Goal: Navigation & Orientation: Find specific page/section

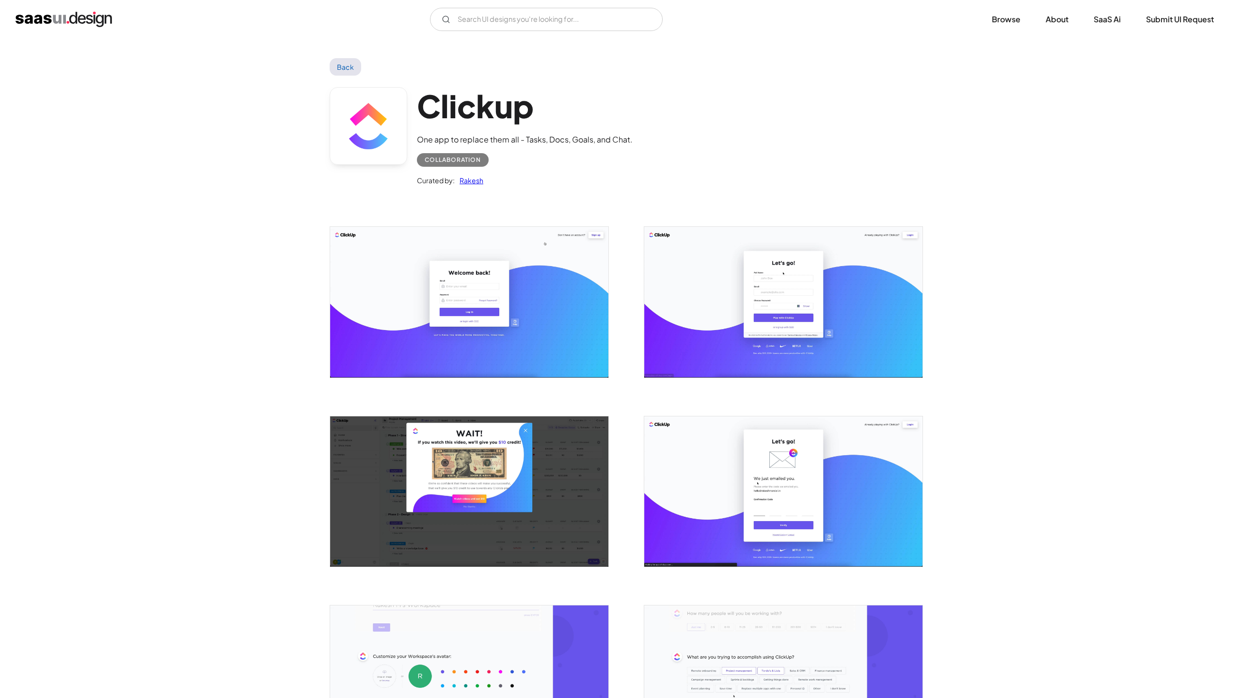
click at [70, 19] on img "home" at bounding box center [64, 20] width 96 height 16
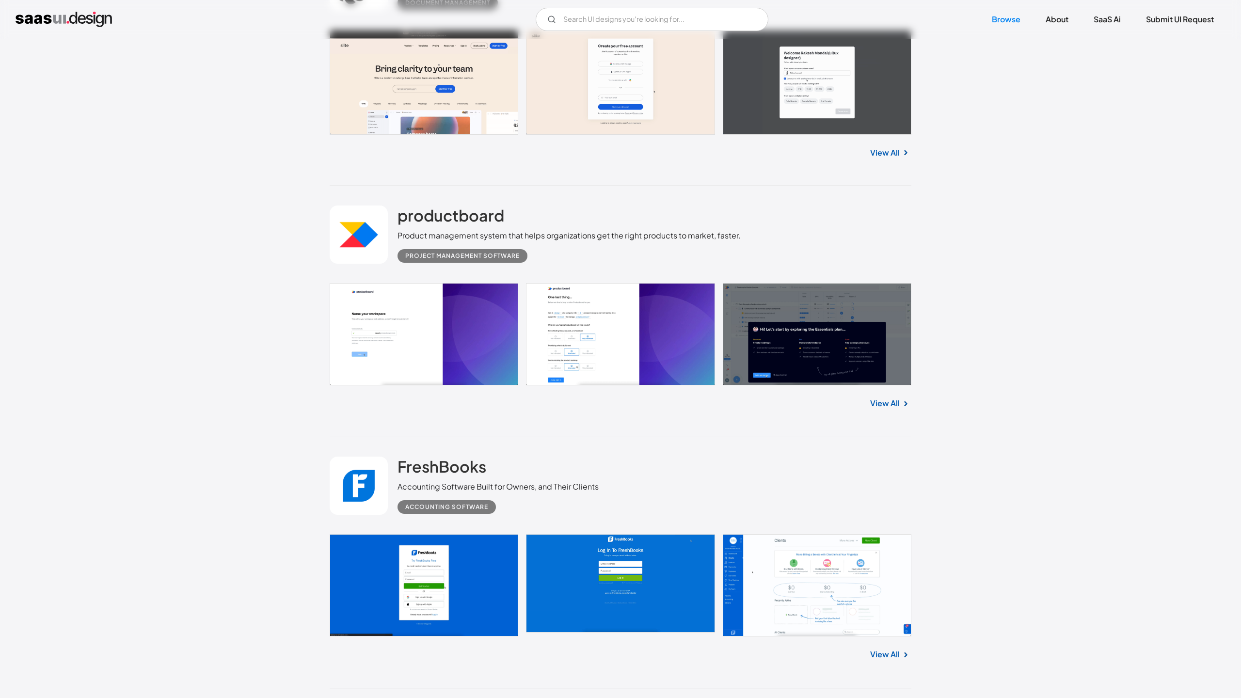
scroll to position [1319, 0]
click at [893, 403] on link "View All" at bounding box center [885, 404] width 30 height 12
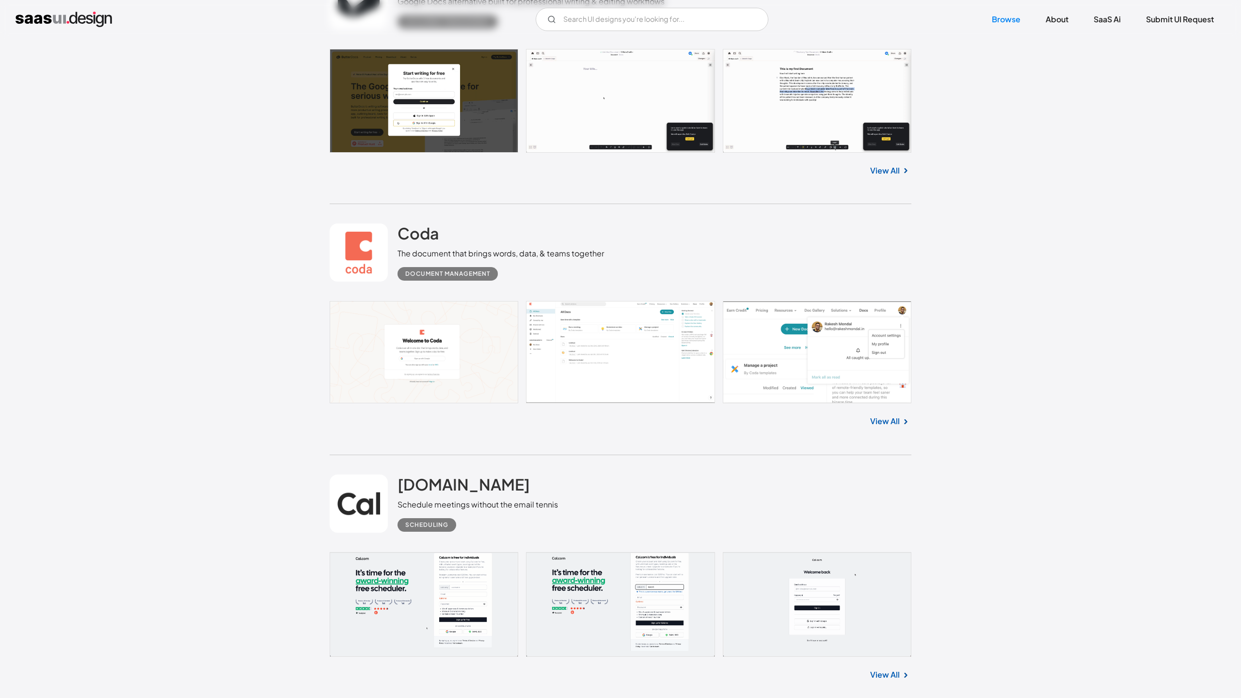
scroll to position [2555, 0]
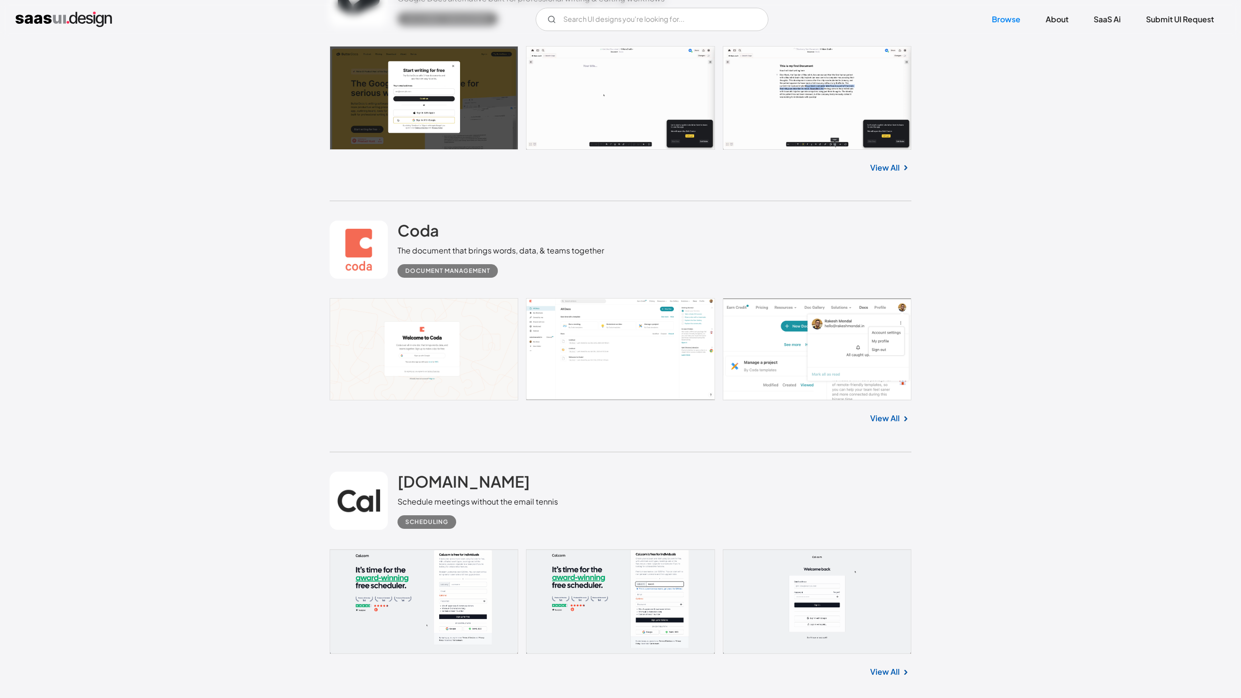
click at [887, 420] on link "View All" at bounding box center [885, 418] width 30 height 12
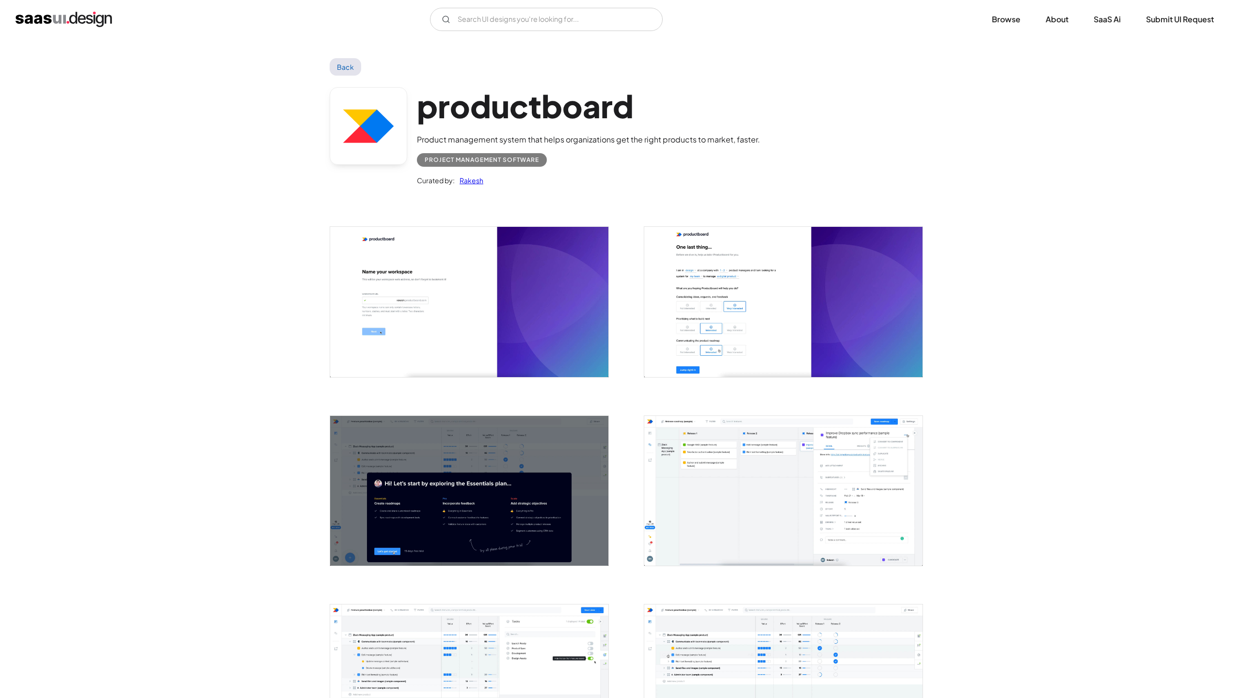
click at [341, 70] on link "Back" at bounding box center [346, 66] width 32 height 17
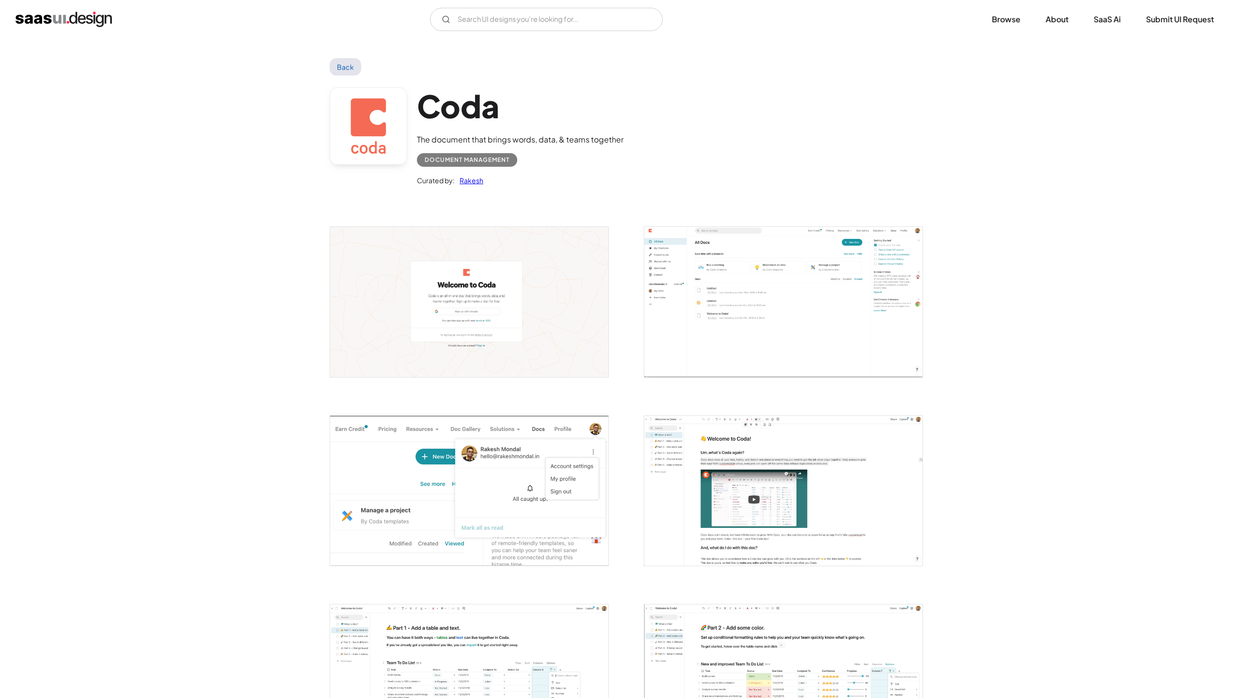
click at [466, 99] on h1 "Coda" at bounding box center [520, 105] width 206 height 37
copy h1 "Coda"
click at [348, 64] on link "Back" at bounding box center [346, 66] width 32 height 17
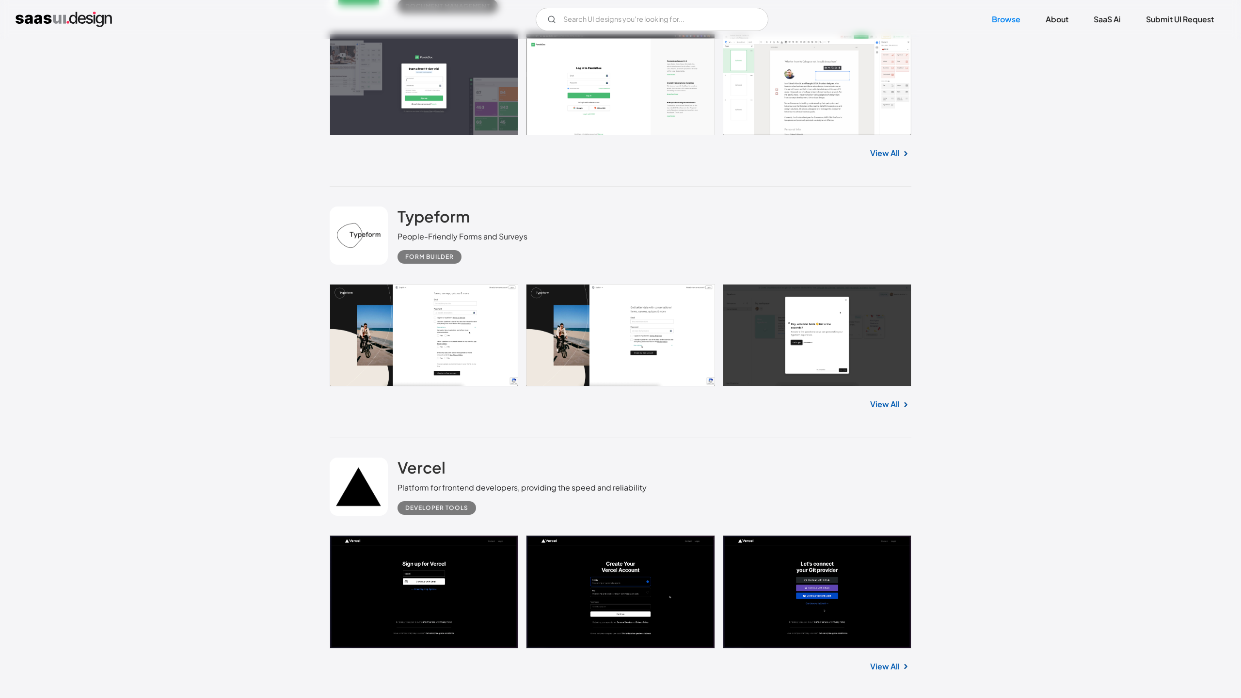
scroll to position [6133, 0]
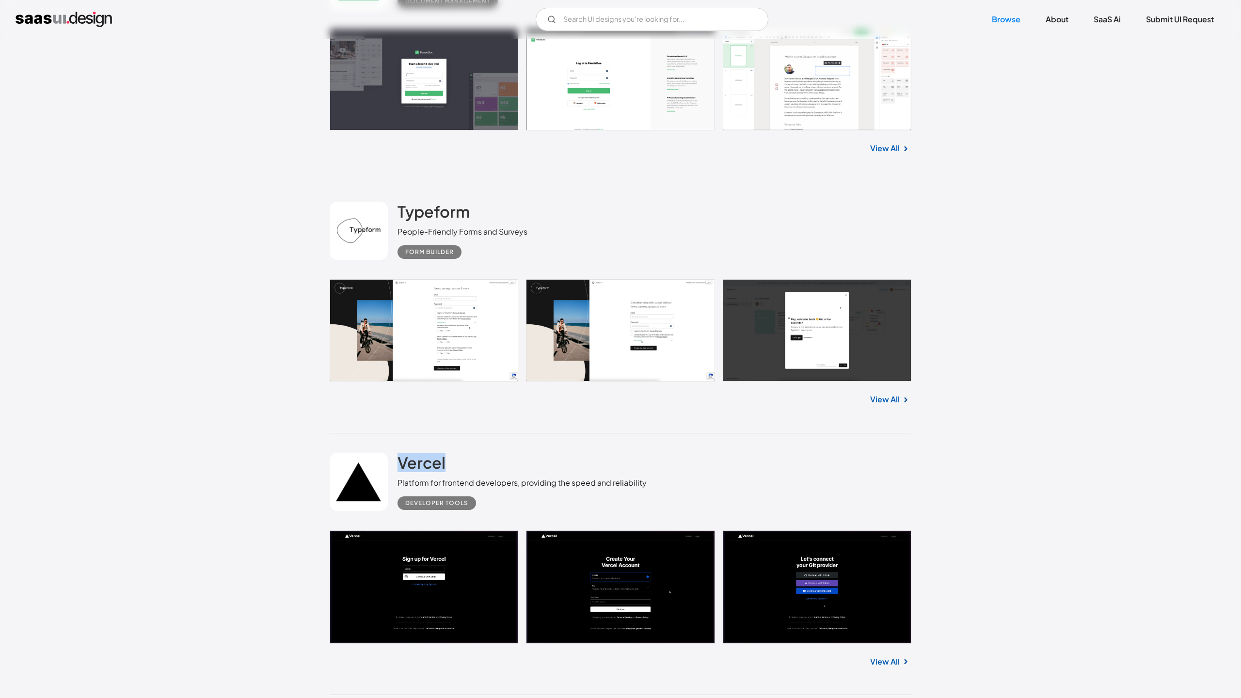
drag, startPoint x: 466, startPoint y: 253, endPoint x: 393, endPoint y: 253, distance: 73.2
click at [393, 433] on div "Vercel Platform for frontend developers, providing the speed and reliability De…" at bounding box center [621, 481] width 582 height 97
copy h2 "Vercel"
